Goal: Task Accomplishment & Management: Use online tool/utility

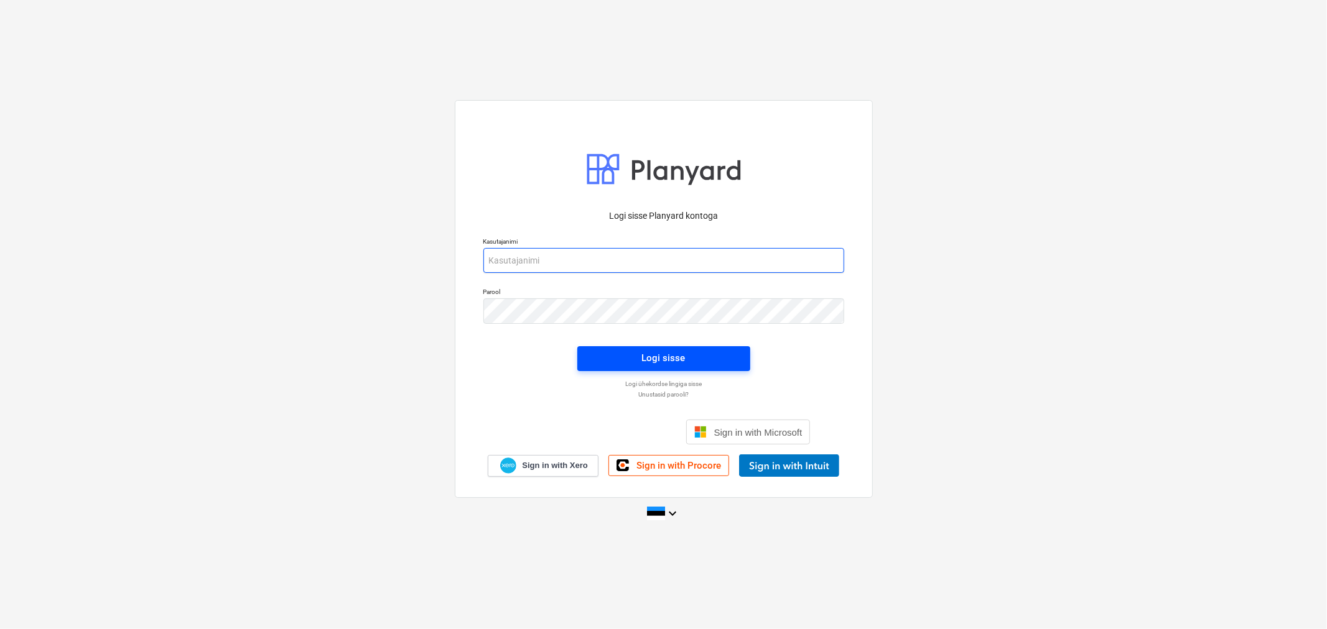
type input "erki@hausers.ee"
click at [662, 358] on div "Logi sisse" at bounding box center [664, 358] width 44 height 16
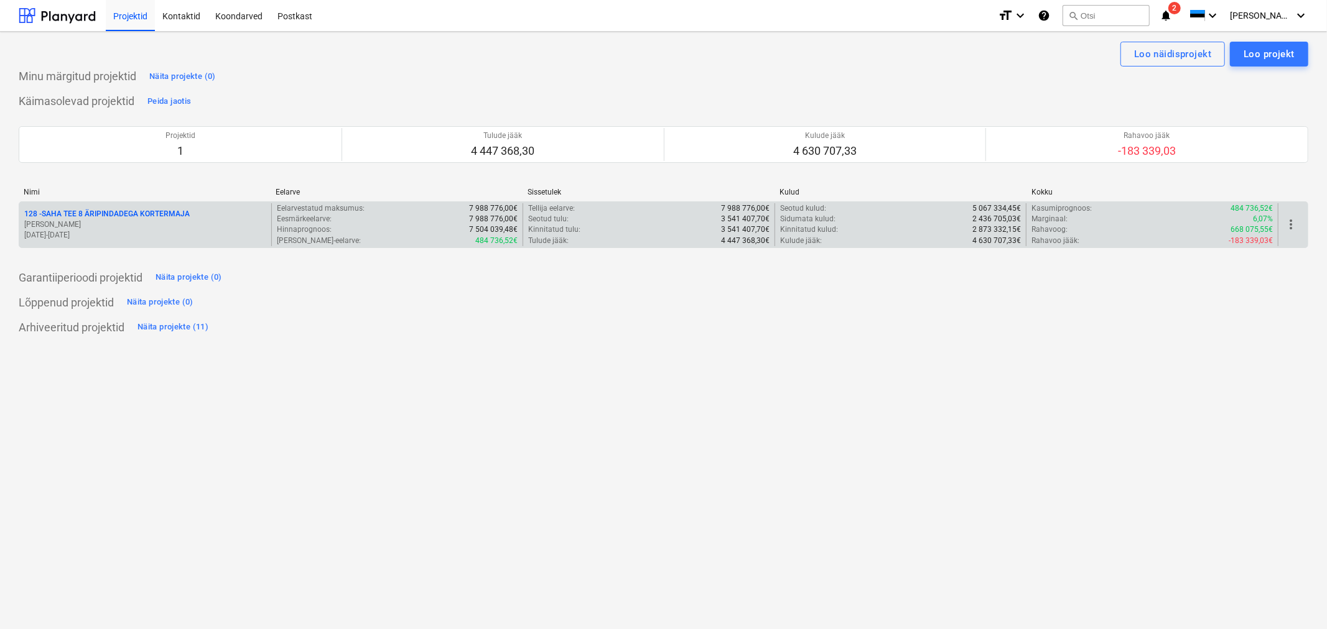
click at [141, 213] on p "128 - SAHA TEE 8 ÄRIPINDADEGA KORTERMAJA" at bounding box center [106, 214] width 165 height 11
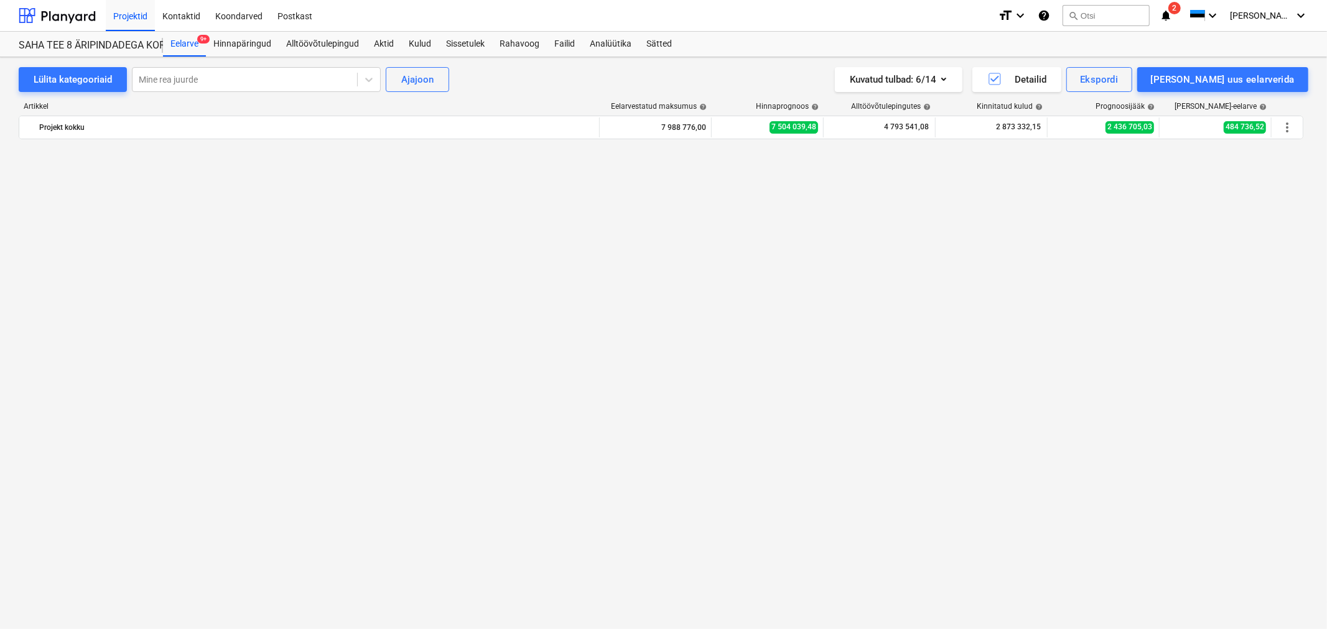
scroll to position [3179, 0]
